Goal: Transaction & Acquisition: Purchase product/service

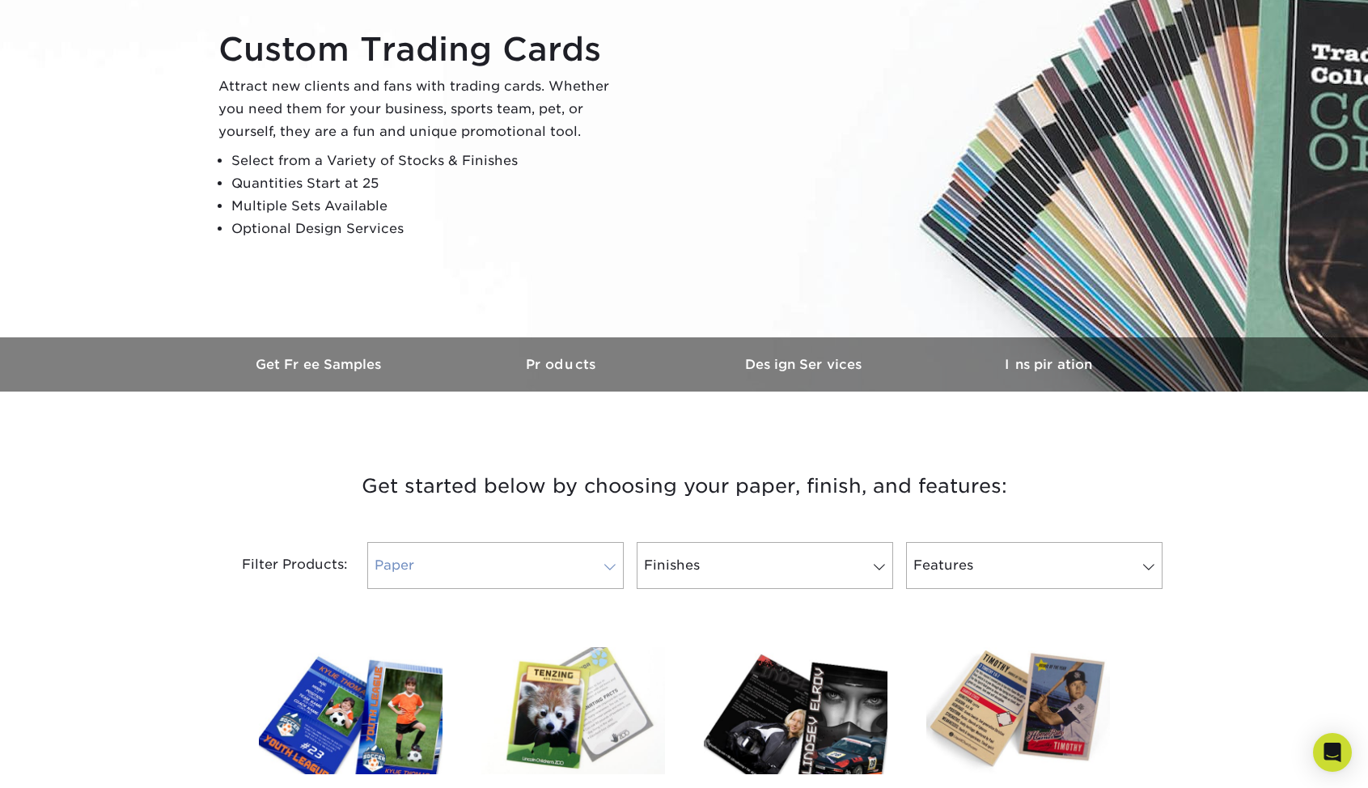
scroll to position [171, 0]
click at [579, 565] on link "Paper" at bounding box center [495, 565] width 256 height 47
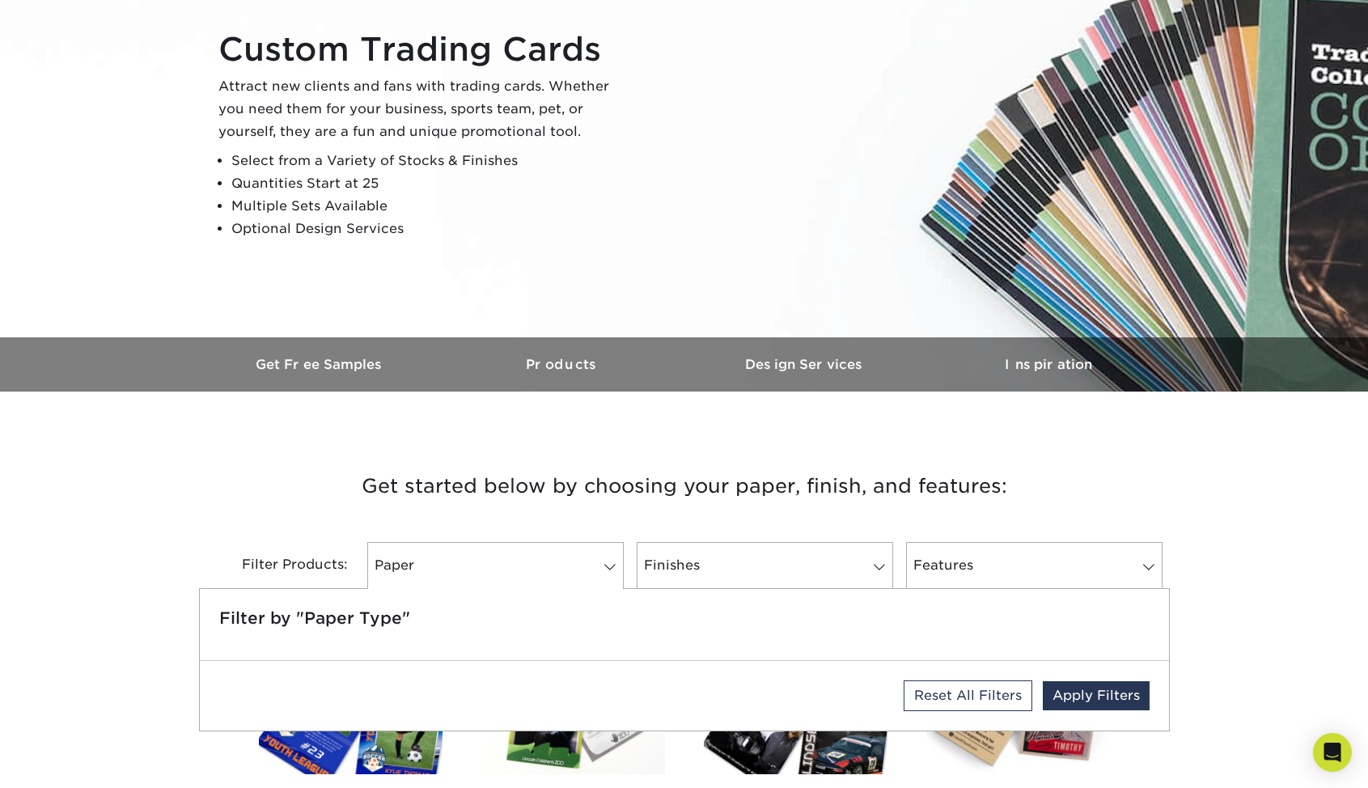
click at [607, 442] on div "Get started below by choosing your paper, finish, and features: Filtered Matche…" at bounding box center [684, 528] width 971 height 197
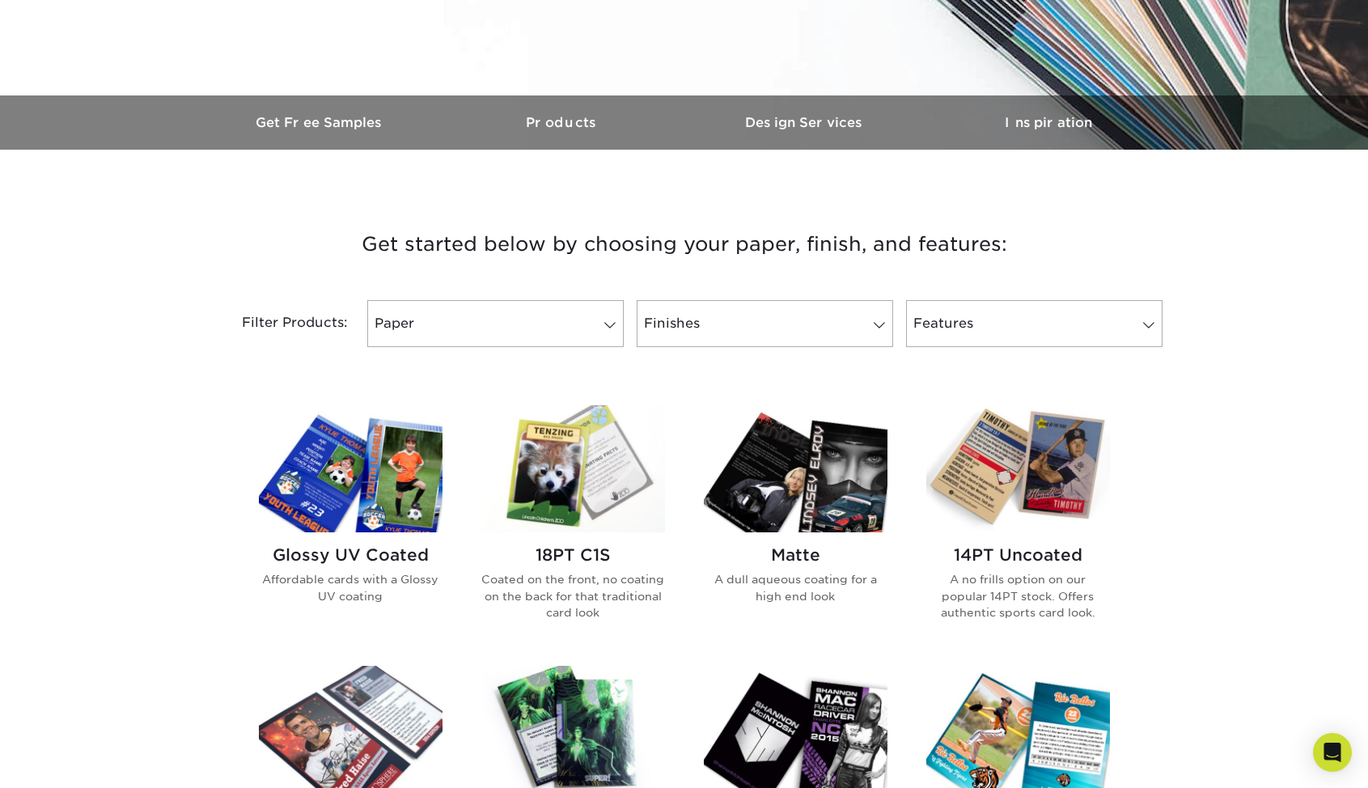
scroll to position [413, 0]
click at [552, 451] on img at bounding box center [573, 467] width 184 height 127
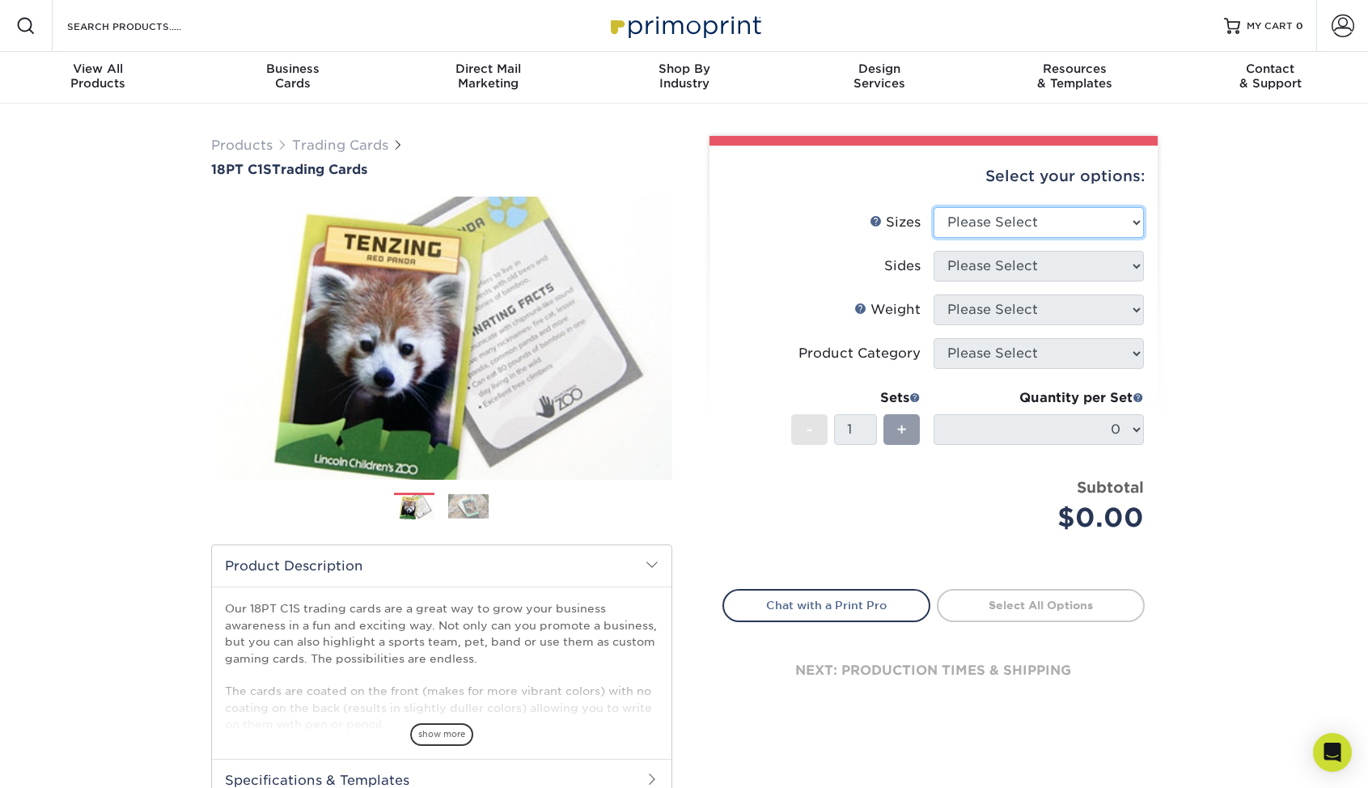
select select "2.50x3.50"
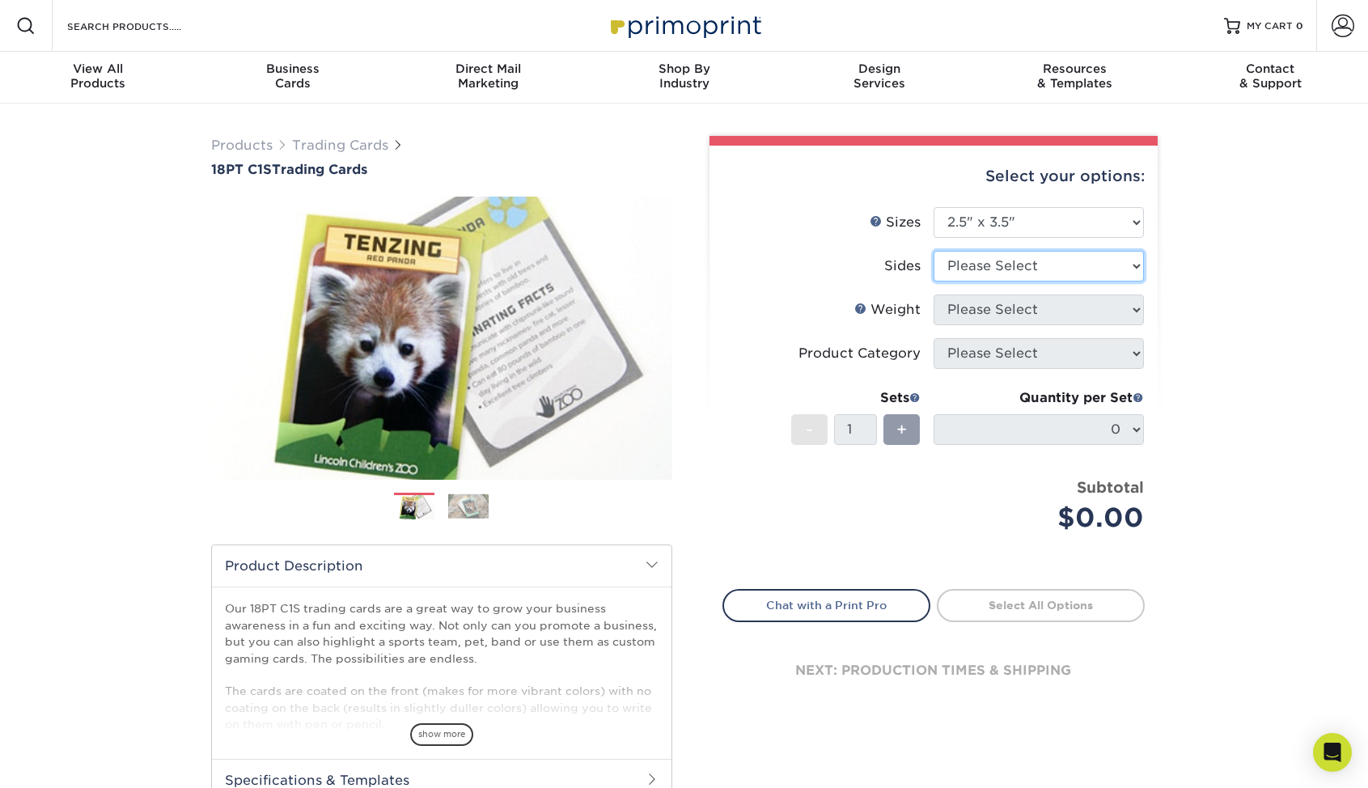
select select "32d3c223-f82c-492b-b915-ba065a00862f"
select select "18PTC1S"
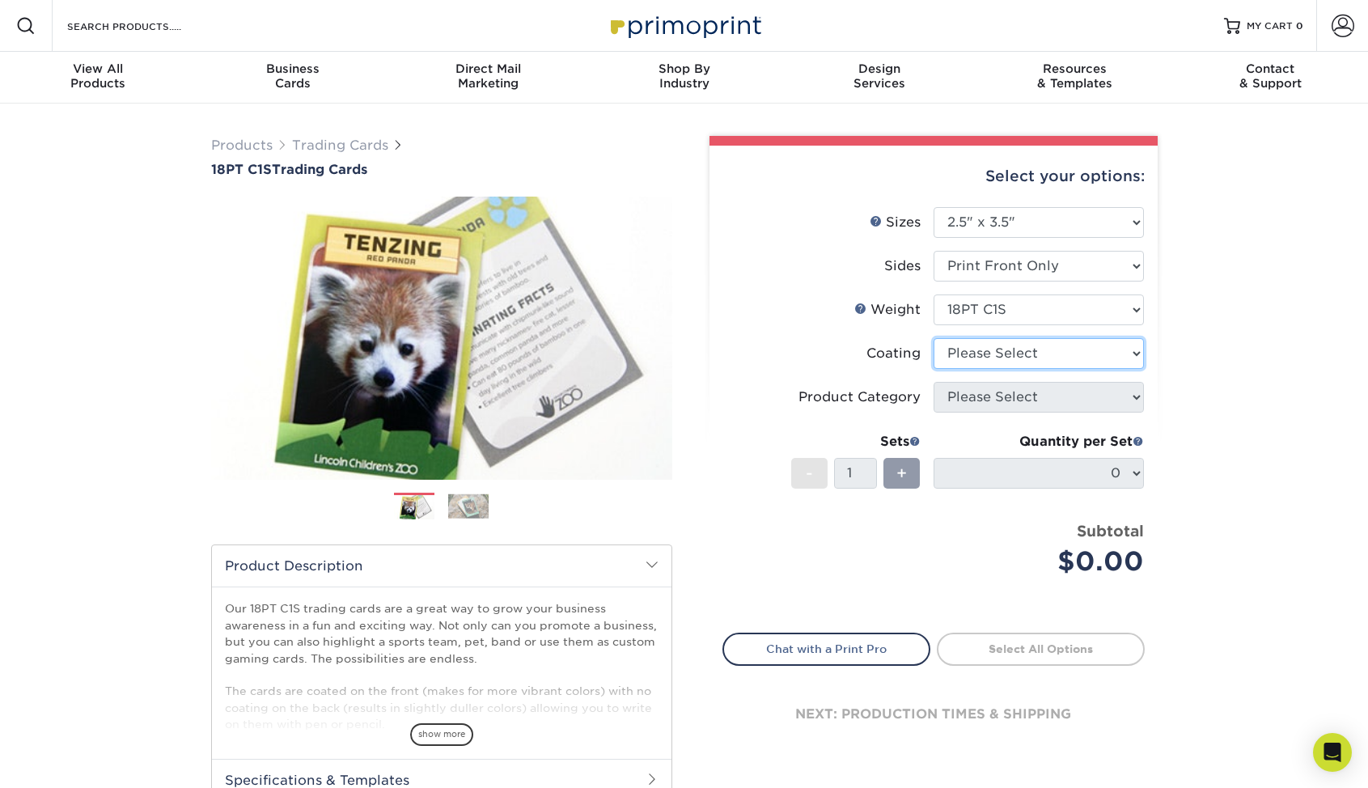
select select "1e8116af-acfc-44b1-83dc-8181aa338834"
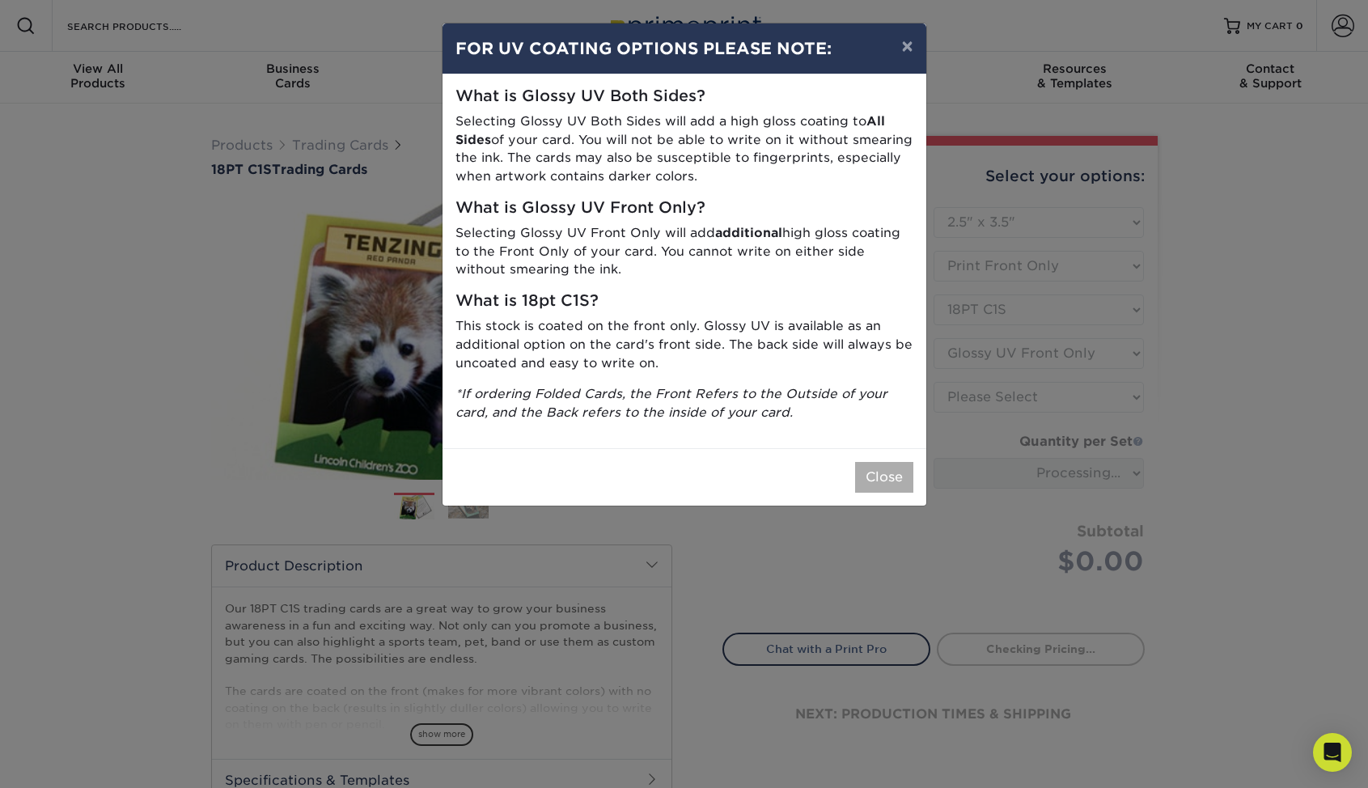
click at [885, 462] on button "Close" at bounding box center [884, 477] width 58 height 31
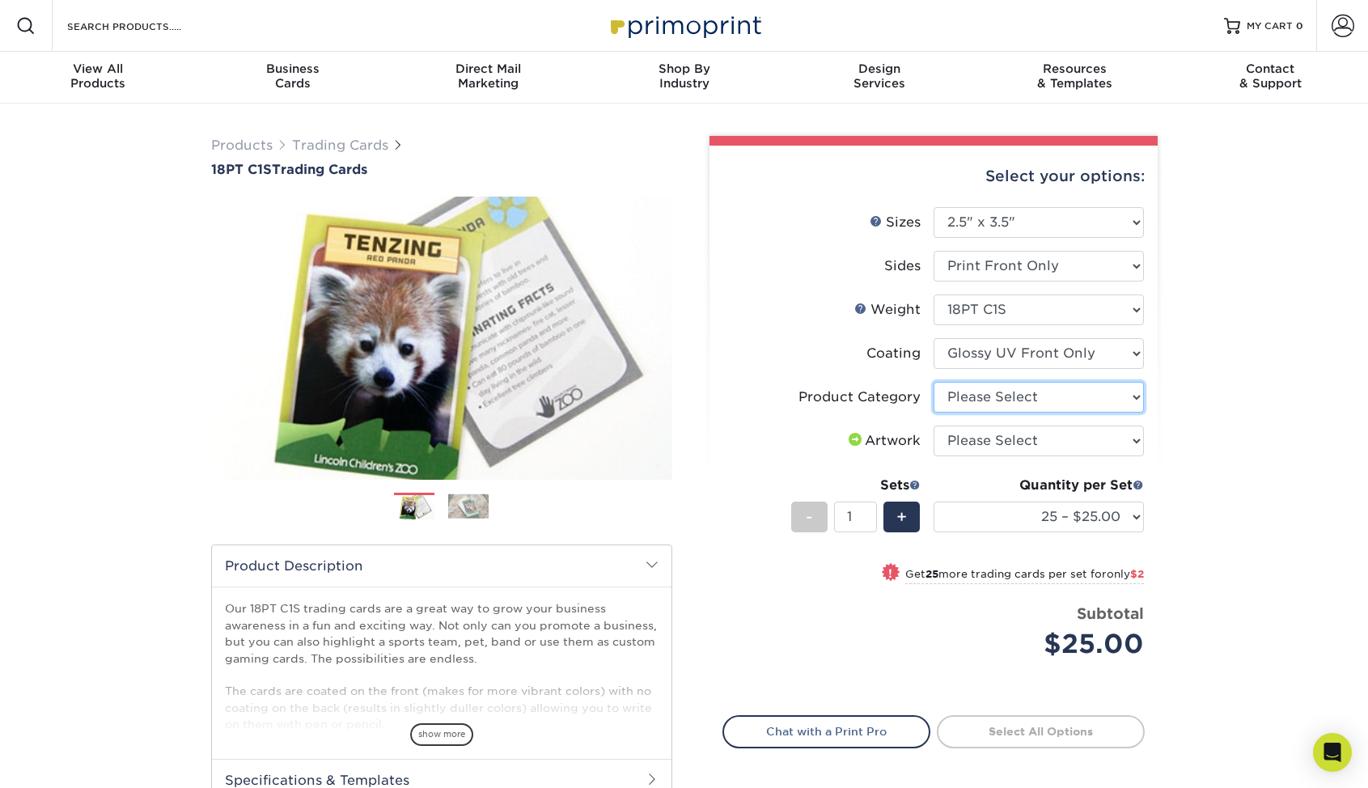
select select "c2f9bce9-36c2-409d-b101-c29d9d031e18"
select select "upload"
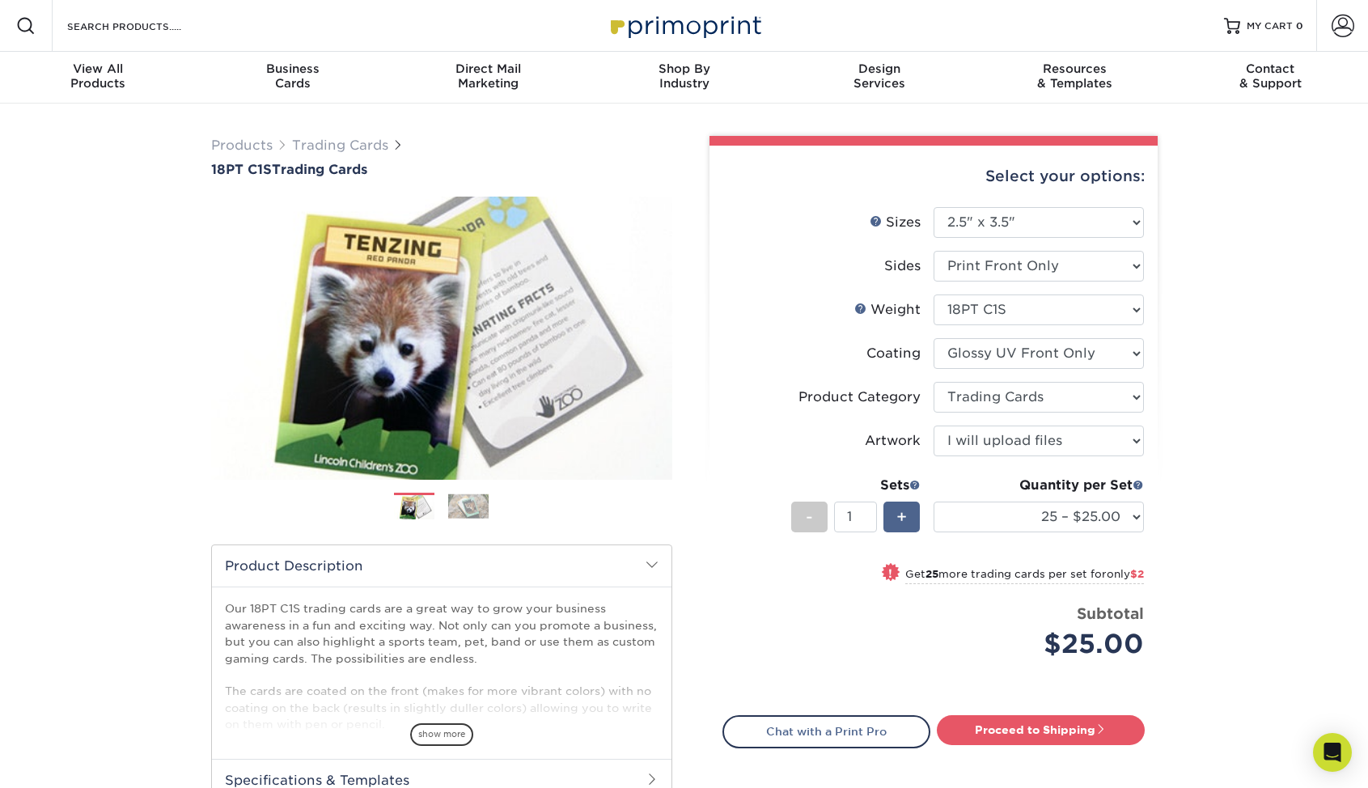
click at [893, 518] on div "+" at bounding box center [901, 516] width 36 height 31
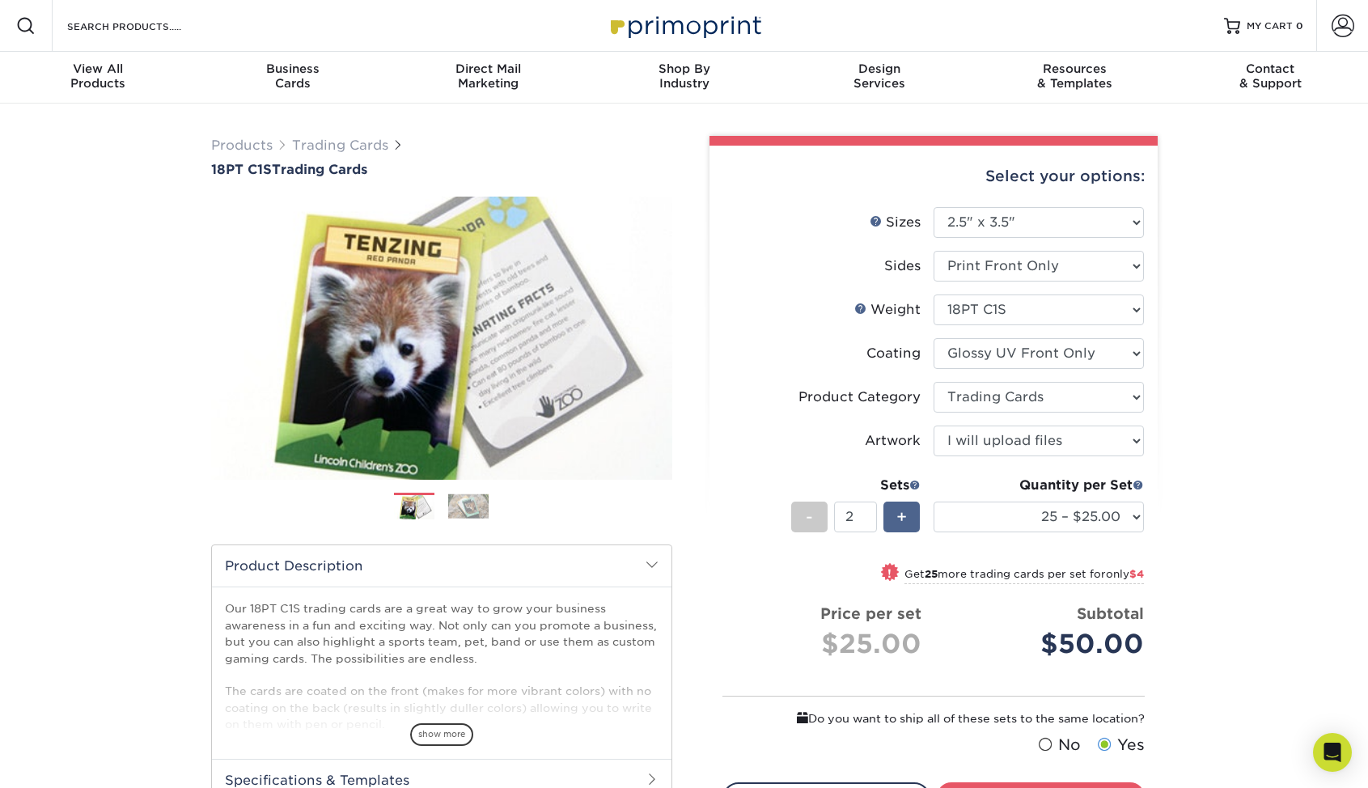
click at [893, 518] on div "+" at bounding box center [901, 516] width 36 height 31
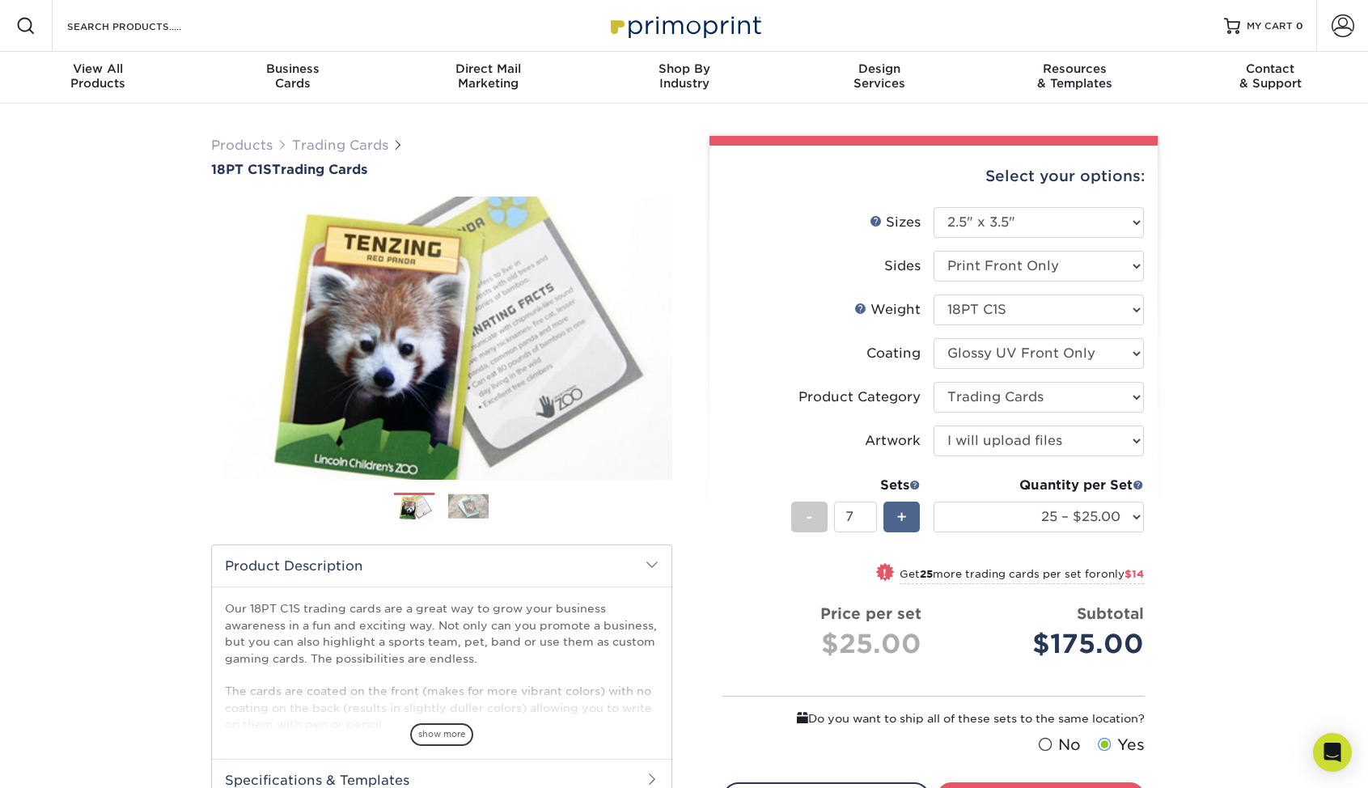
click at [893, 518] on div "+" at bounding box center [901, 516] width 36 height 31
type input "10"
click at [866, 442] on div "Artwork" at bounding box center [893, 440] width 56 height 19
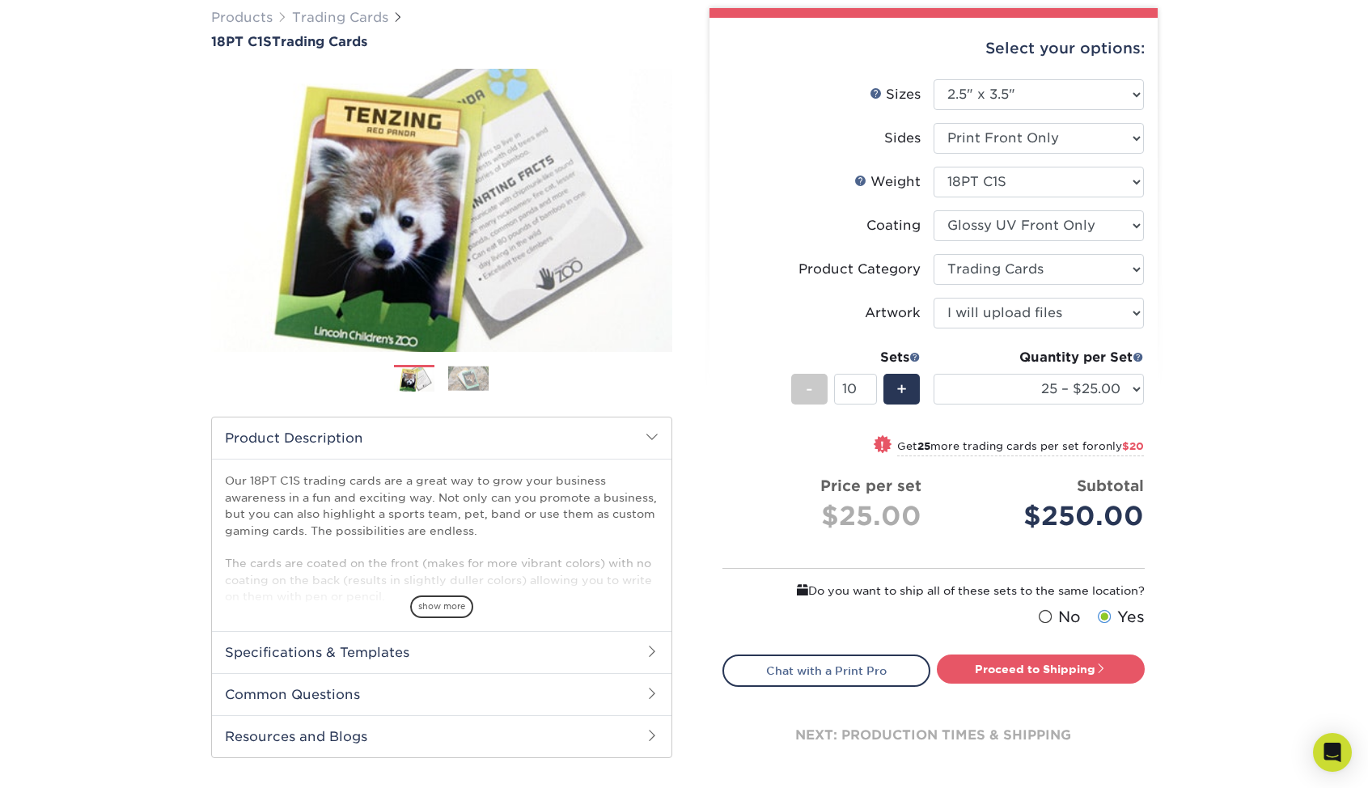
scroll to position [128, 0]
click at [454, 645] on h2 "Specifications & Templates" at bounding box center [441, 652] width 459 height 42
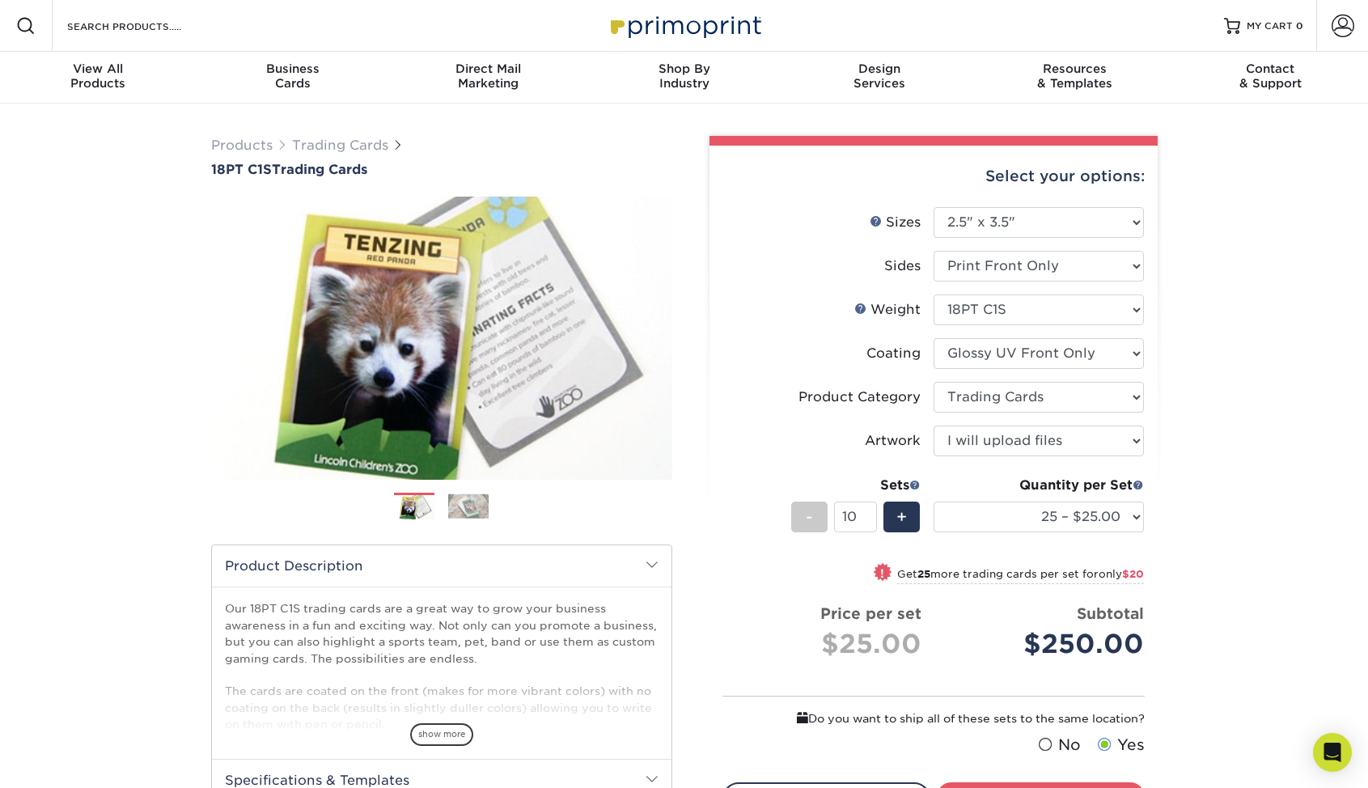
scroll to position [0, 0]
